Goal: Find specific page/section: Find specific page/section

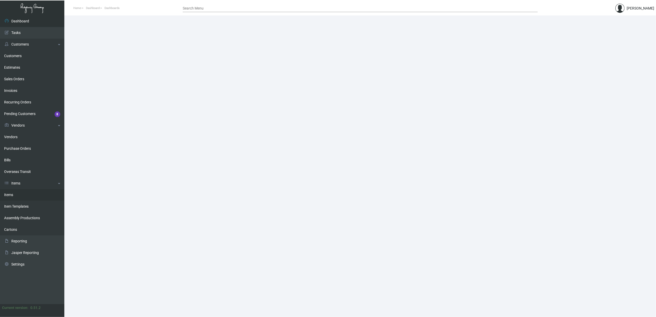
click at [20, 197] on link "Items" at bounding box center [32, 195] width 64 height 12
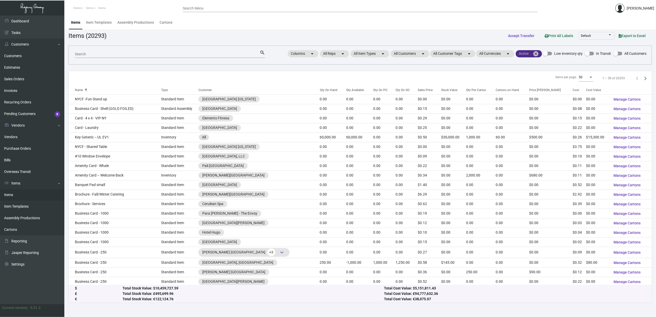
click at [538, 55] on mat-icon "cancel" at bounding box center [536, 54] width 6 height 6
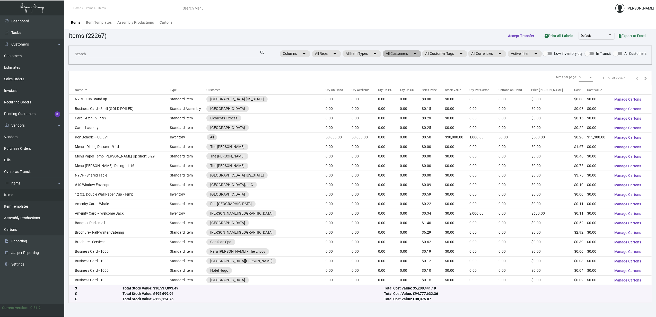
click at [407, 54] on mat-chip "All Customers arrow_drop_down" at bounding box center [402, 53] width 39 height 7
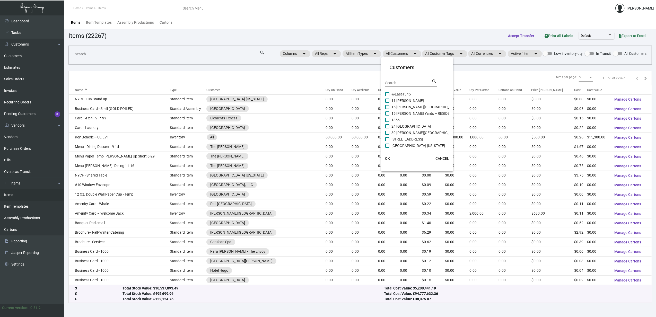
click at [409, 81] on input "Search" at bounding box center [409, 83] width 46 height 4
type input "grac"
click at [410, 93] on span "[GEOGRAPHIC_DATA]" at bounding box center [409, 94] width 35 height 6
click at [388, 96] on input "[GEOGRAPHIC_DATA]" at bounding box center [387, 96] width 0 height 0
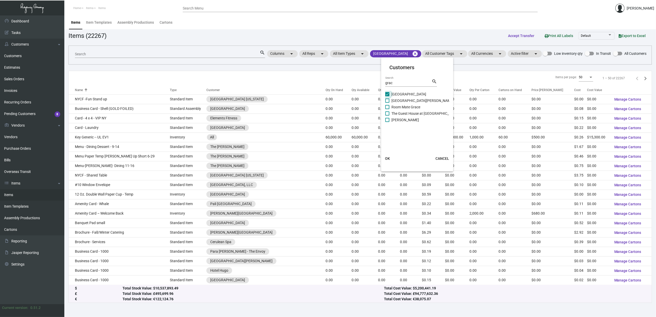
click at [411, 97] on span "[GEOGRAPHIC_DATA]" at bounding box center [409, 94] width 35 height 6
click at [388, 97] on input "[GEOGRAPHIC_DATA]" at bounding box center [387, 96] width 0 height 0
checkbox input "false"
click at [413, 107] on span "Room Mate Grace" at bounding box center [406, 107] width 29 height 6
click at [388, 109] on input "Room Mate Grace" at bounding box center [387, 109] width 0 height 0
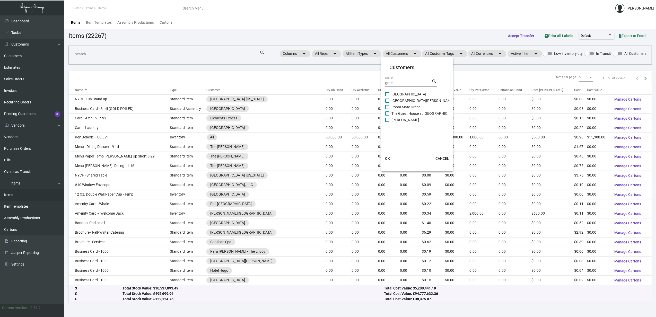
checkbox input "true"
click at [408, 102] on span "[GEOGRAPHIC_DATA][PERSON_NAME]" at bounding box center [423, 101] width 62 height 6
click at [388, 103] on input "[GEOGRAPHIC_DATA][PERSON_NAME]" at bounding box center [387, 103] width 0 height 0
checkbox input "true"
click at [405, 96] on span "[GEOGRAPHIC_DATA]" at bounding box center [409, 94] width 35 height 6
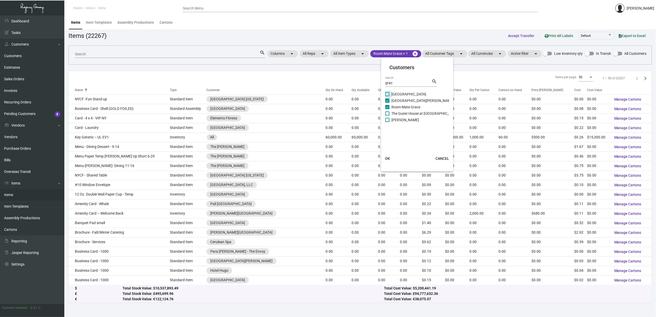
click at [388, 96] on input "[GEOGRAPHIC_DATA]" at bounding box center [387, 96] width 0 height 0
checkbox input "true"
click at [408, 113] on span "The Guest House at [GEOGRAPHIC_DATA]" at bounding box center [425, 113] width 67 height 6
click at [388, 116] on input "The Guest House at [GEOGRAPHIC_DATA]" at bounding box center [387, 116] width 0 height 0
checkbox input "true"
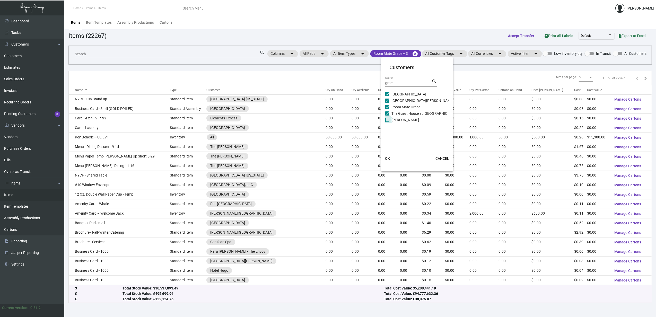
click at [409, 121] on span "[PERSON_NAME]" at bounding box center [406, 120] width 28 height 6
click at [388, 122] on input "[PERSON_NAME]" at bounding box center [387, 122] width 0 height 0
checkbox input "true"
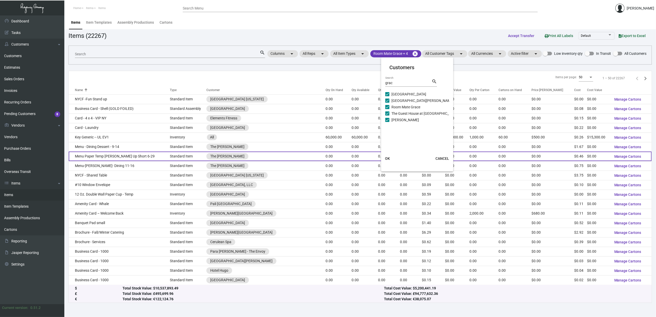
drag, startPoint x: 390, startPoint y: 158, endPoint x: 383, endPoint y: 153, distance: 8.6
click at [389, 158] on button "OK" at bounding box center [387, 158] width 16 height 9
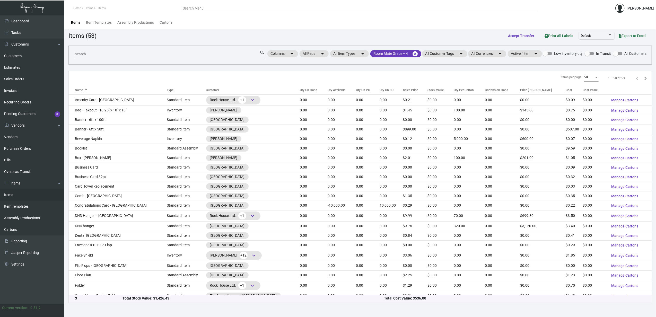
click at [159, 57] on div "Search" at bounding box center [167, 54] width 185 height 8
click at [158, 53] on input "Search" at bounding box center [167, 54] width 185 height 4
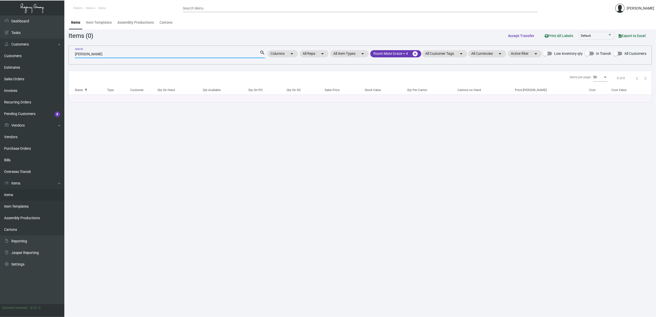
type input "[PERSON_NAME]"
